Goal: Navigation & Orientation: Find specific page/section

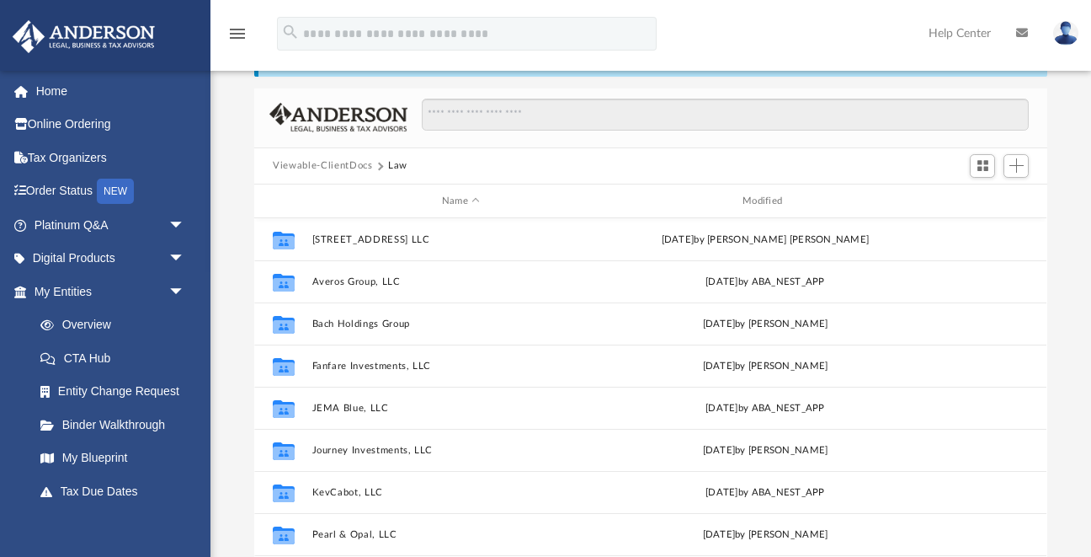
scroll to position [77, 0]
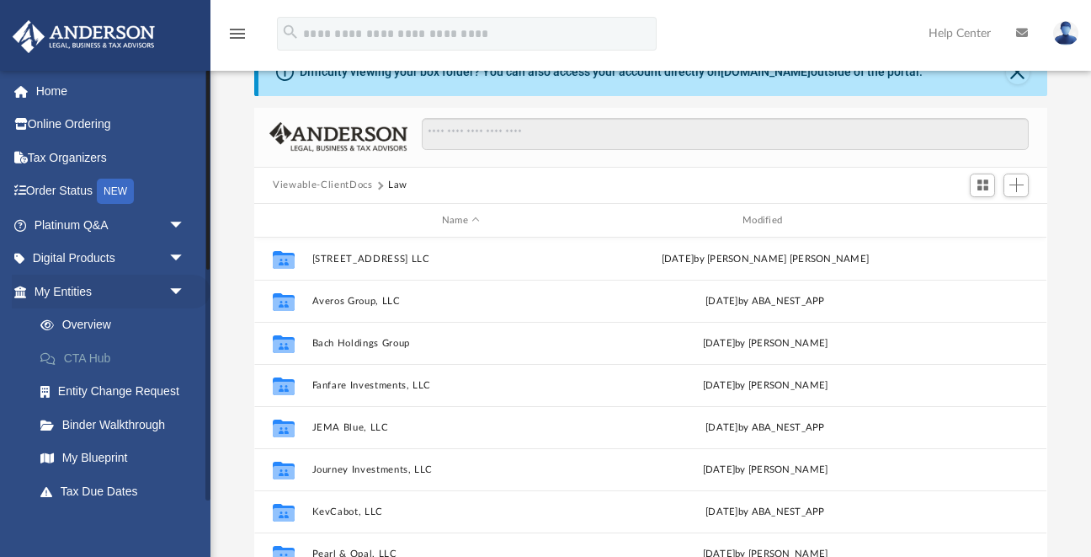
click at [71, 352] on link "CTA Hub" at bounding box center [117, 358] width 187 height 34
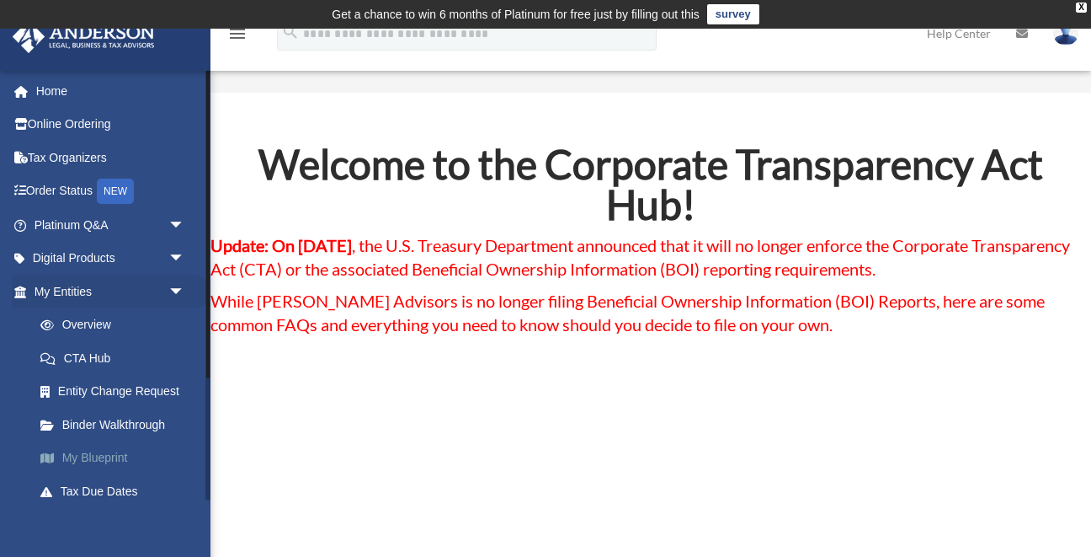
click at [90, 453] on link "My Blueprint" at bounding box center [117, 458] width 187 height 34
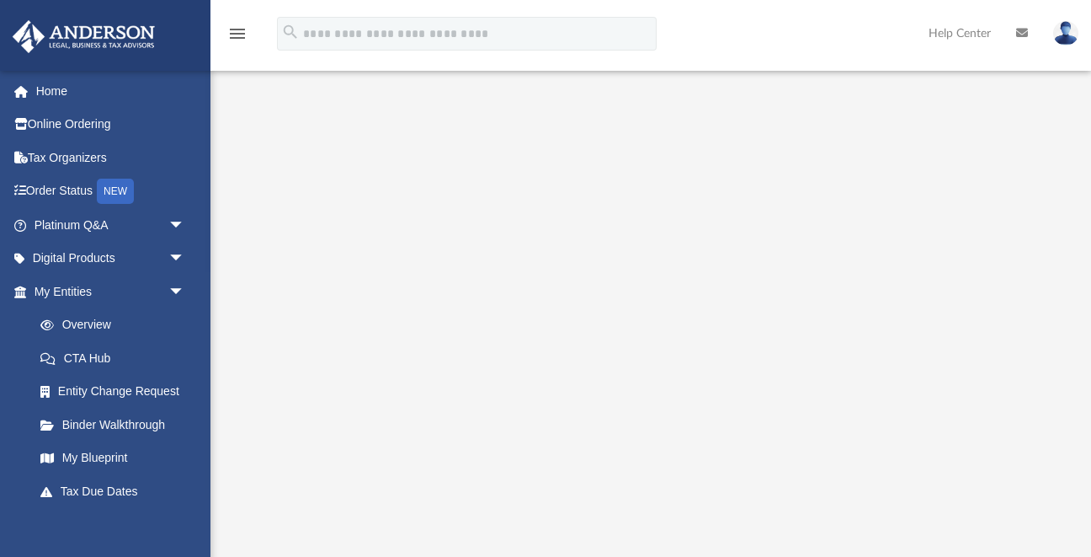
scroll to position [31, 0]
click at [179, 252] on span "arrow_drop_down" at bounding box center [185, 259] width 34 height 35
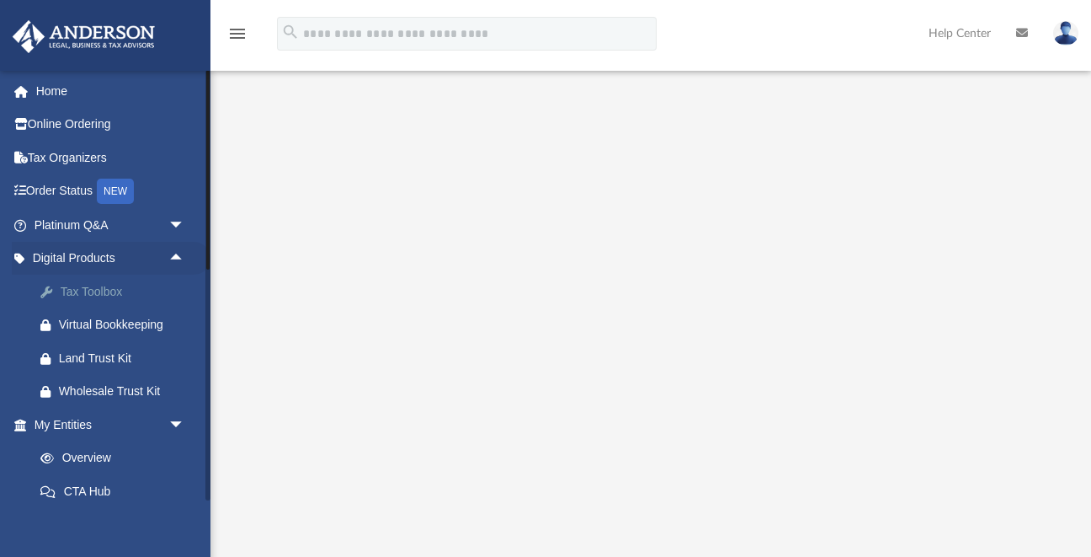
click at [98, 284] on div "Tax Toolbox" at bounding box center [124, 291] width 131 height 21
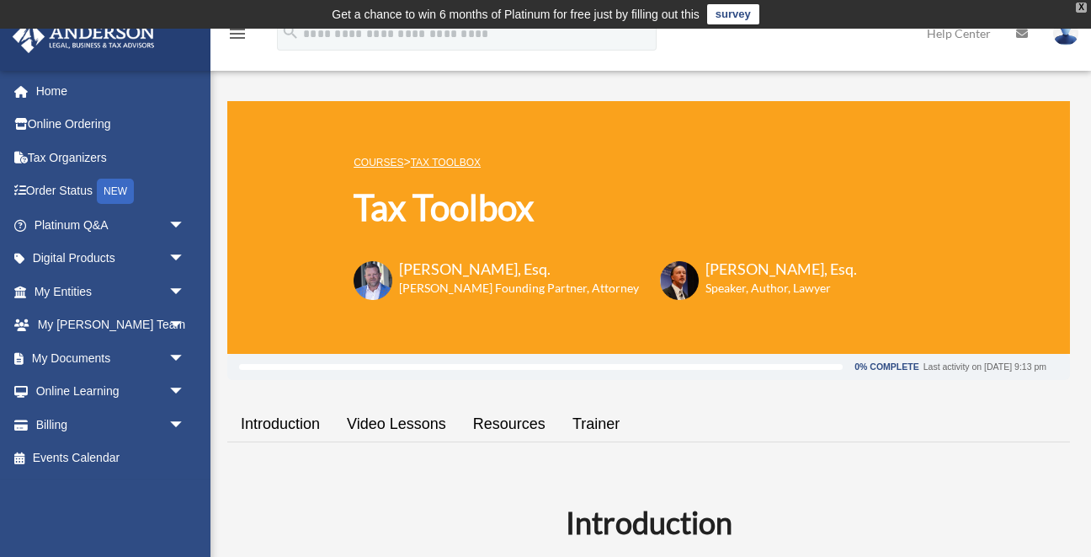
click at [1081, 6] on div "X" at bounding box center [1081, 8] width 11 height 10
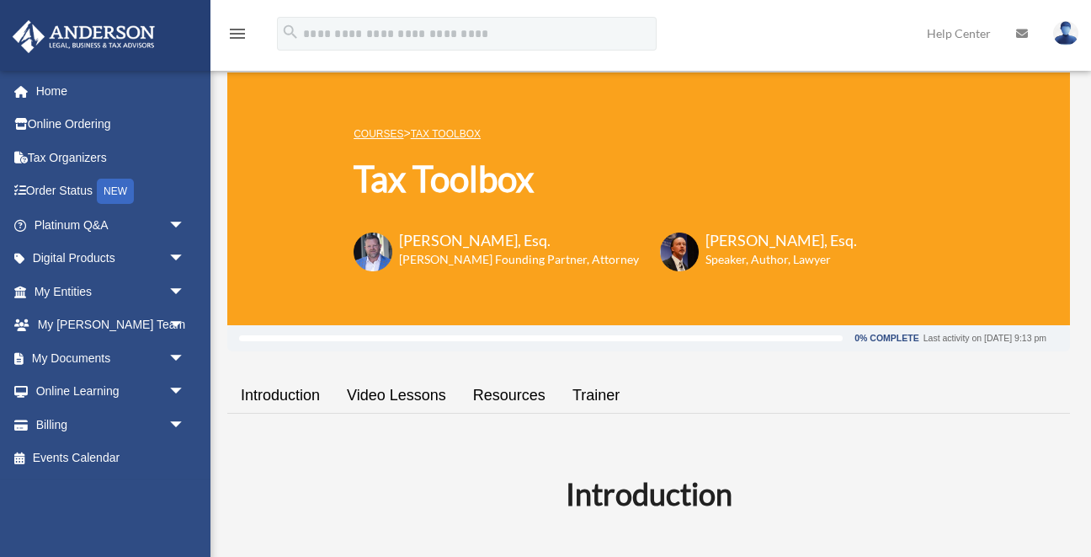
click at [1074, 30] on img at bounding box center [1065, 33] width 25 height 24
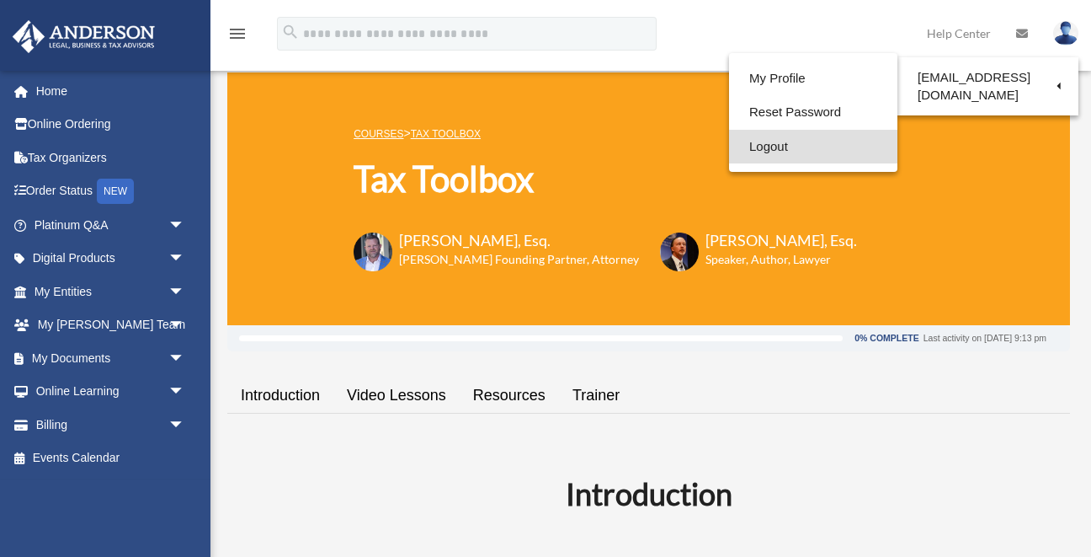
click at [768, 142] on link "Logout" at bounding box center [813, 147] width 168 height 35
